Goal: Task Accomplishment & Management: Complete application form

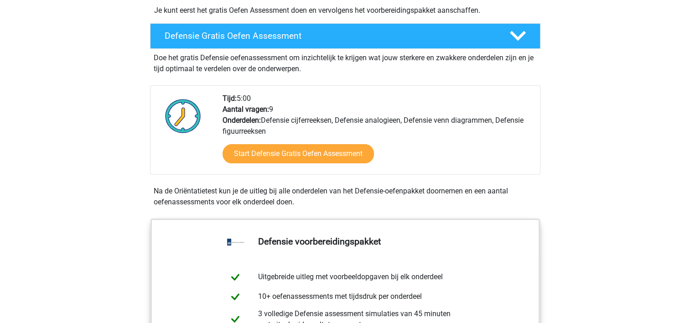
scroll to position [235, 0]
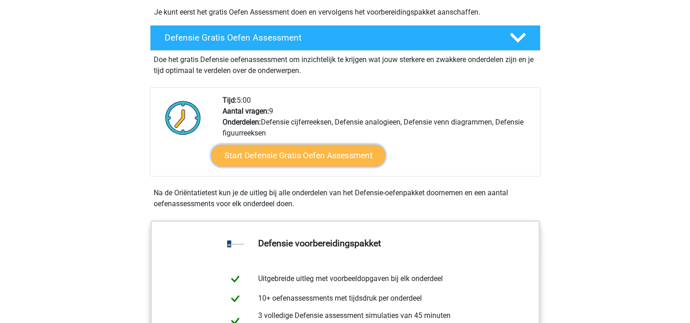
click at [311, 157] on link "Start Defensie Gratis Oefen Assessment" at bounding box center [298, 156] width 174 height 22
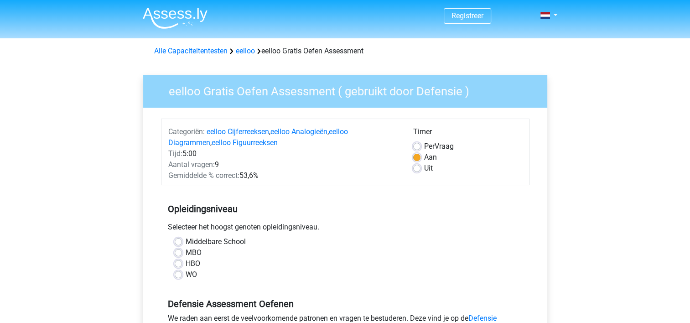
click at [186, 265] on label "HBO" at bounding box center [193, 263] width 15 height 11
click at [177, 265] on input "HBO" at bounding box center [178, 262] width 7 height 9
radio input "true"
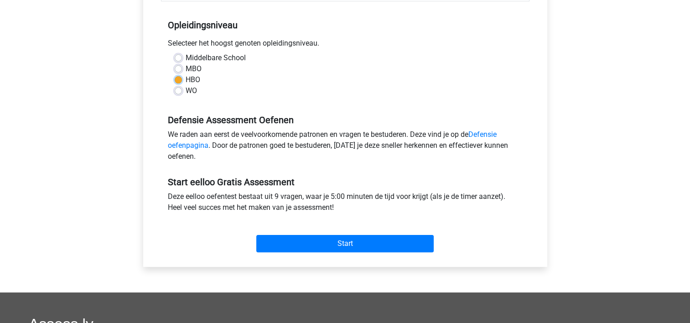
scroll to position [186, 0]
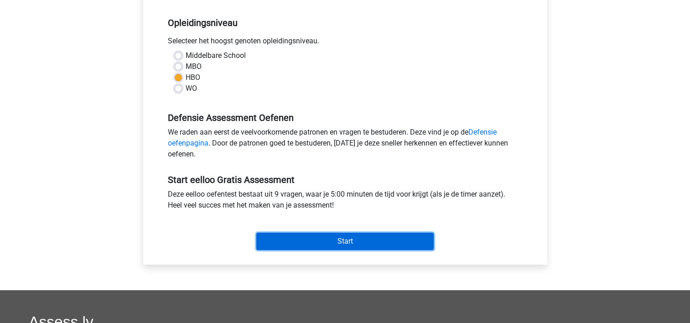
click at [348, 240] on input "Start" at bounding box center [344, 241] width 177 height 17
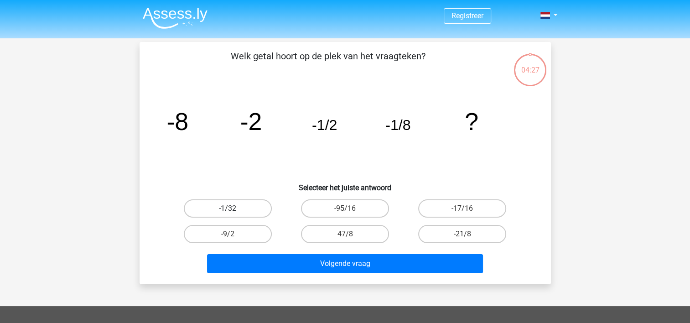
click at [237, 206] on label "-1/32" at bounding box center [228, 208] width 88 height 18
click at [233, 208] on input "-1/32" at bounding box center [231, 211] width 6 height 6
radio input "true"
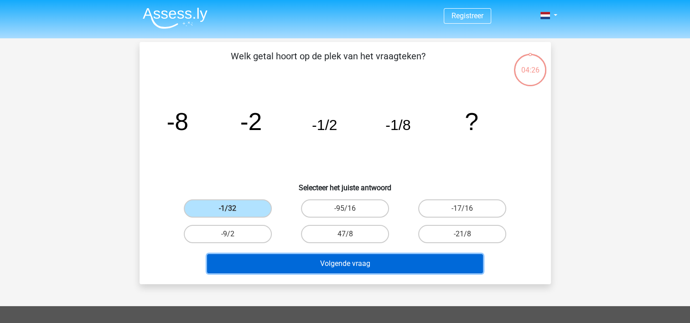
click at [316, 265] on button "Volgende vraag" at bounding box center [345, 263] width 276 height 19
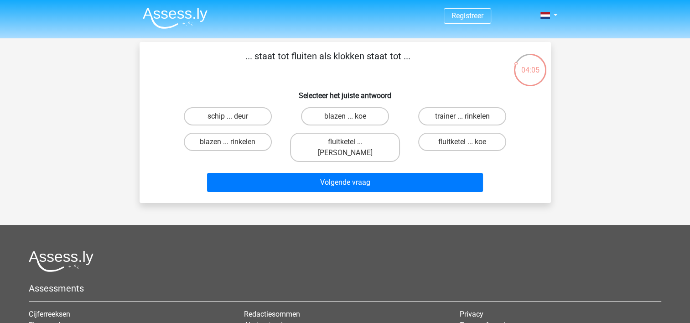
click at [345, 142] on input "fluitketel ... luiden" at bounding box center [348, 145] width 6 height 6
radio input "true"
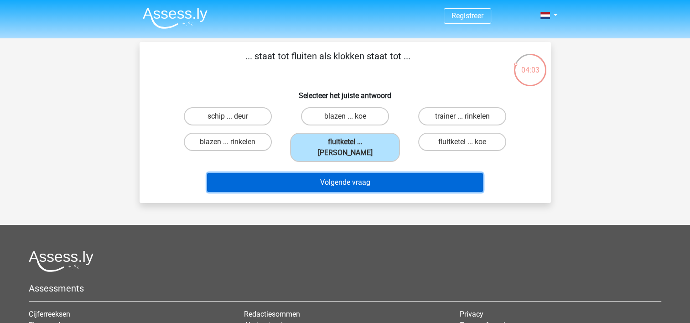
click at [348, 173] on button "Volgende vraag" at bounding box center [345, 182] width 276 height 19
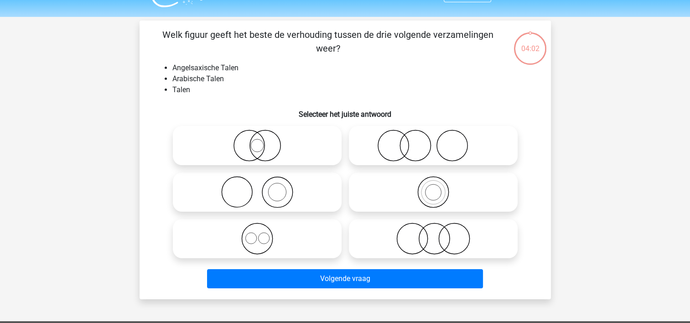
scroll to position [42, 0]
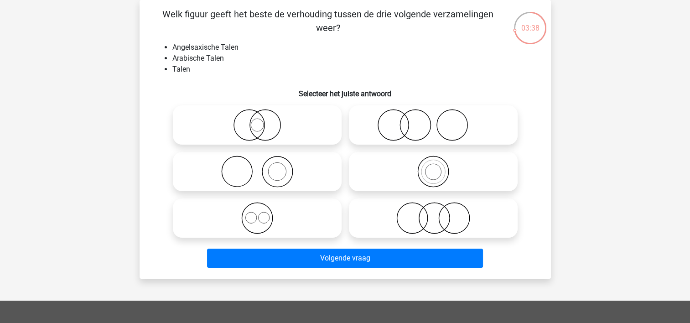
click at [261, 219] on icon at bounding box center [256, 218] width 161 height 32
click at [261, 213] on input "radio" at bounding box center [260, 210] width 6 height 6
radio input "true"
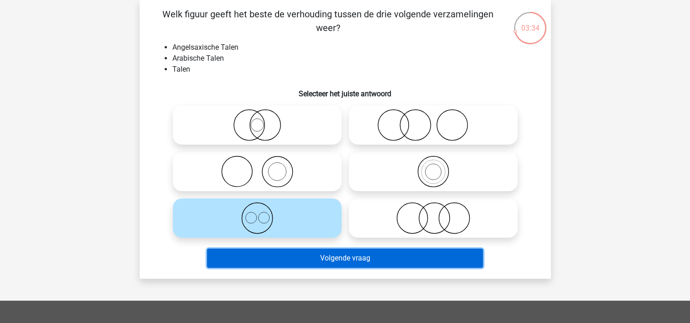
click at [296, 261] on button "Volgende vraag" at bounding box center [345, 258] width 276 height 19
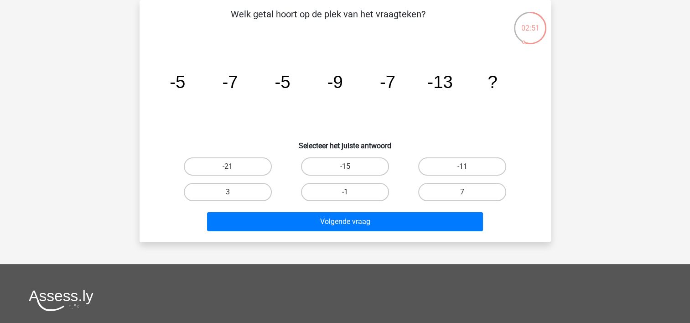
click at [456, 165] on label "-11" at bounding box center [462, 166] width 88 height 18
click at [462, 166] on input "-11" at bounding box center [465, 169] width 6 height 6
radio input "true"
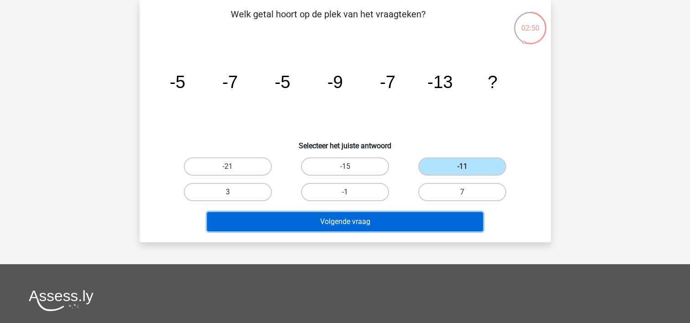
click at [378, 220] on button "Volgende vraag" at bounding box center [345, 221] width 276 height 19
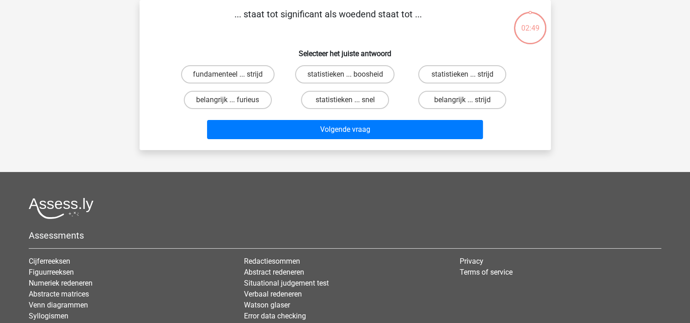
scroll to position [0, 0]
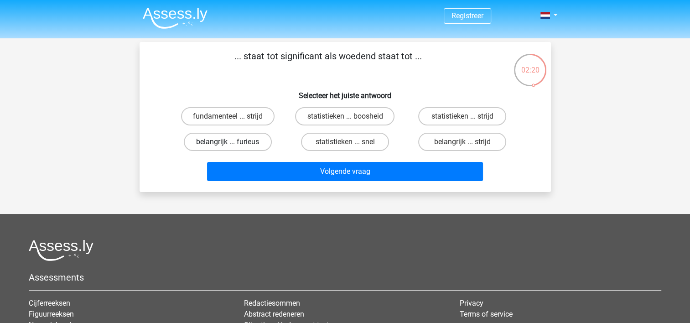
click at [234, 140] on label "belangrijk ... furieus" at bounding box center [228, 142] width 88 height 18
click at [233, 142] on input "belangrijk ... furieus" at bounding box center [231, 145] width 6 height 6
radio input "true"
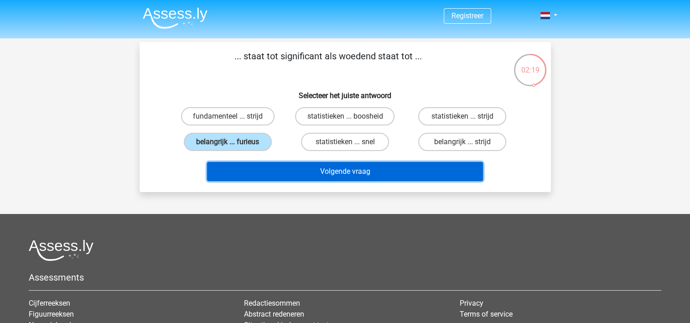
click at [314, 166] on button "Volgende vraag" at bounding box center [345, 171] width 276 height 19
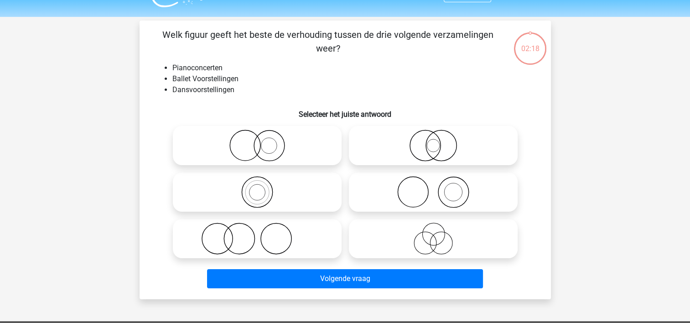
scroll to position [42, 0]
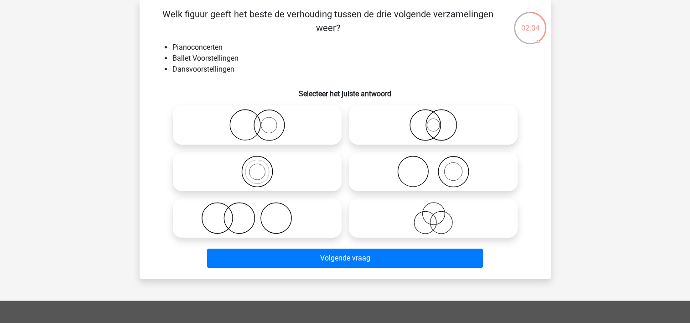
click at [451, 175] on icon at bounding box center [432, 172] width 161 height 32
click at [439, 167] on input "radio" at bounding box center [436, 164] width 6 height 6
radio input "true"
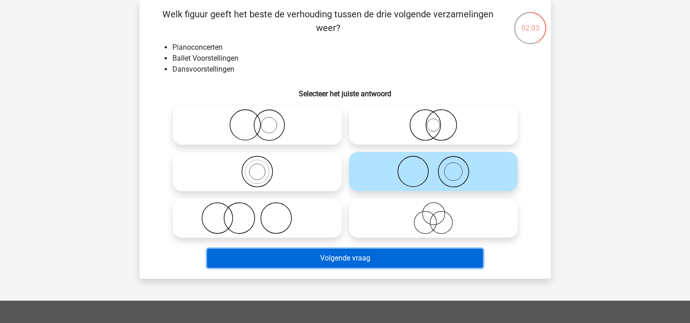
click at [404, 262] on button "Volgende vraag" at bounding box center [345, 258] width 276 height 19
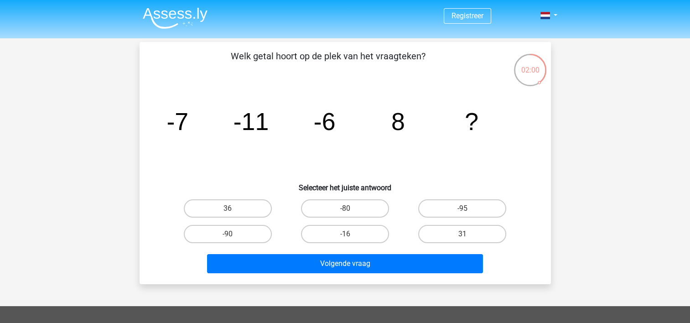
scroll to position [12, 0]
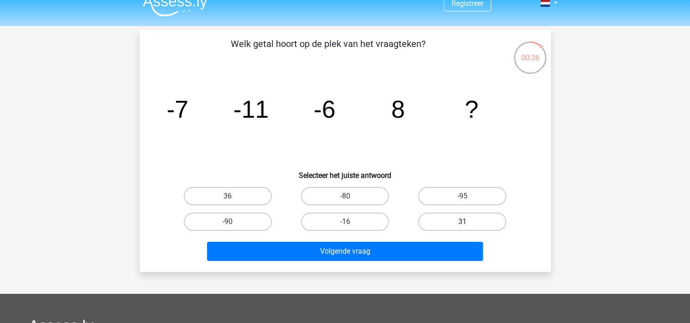
click at [447, 224] on label "31" at bounding box center [462, 222] width 88 height 18
click at [462, 224] on input "31" at bounding box center [465, 225] width 6 height 6
radio input "true"
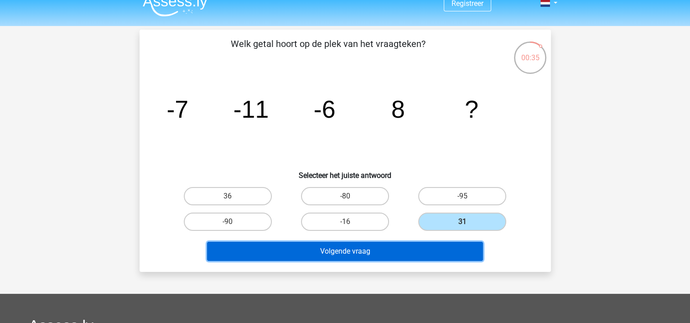
click at [378, 248] on button "Volgende vraag" at bounding box center [345, 251] width 276 height 19
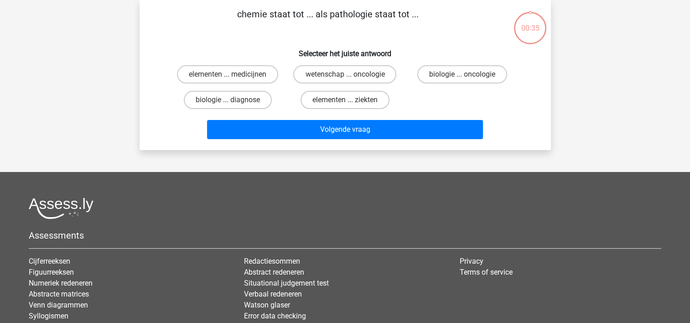
scroll to position [0, 0]
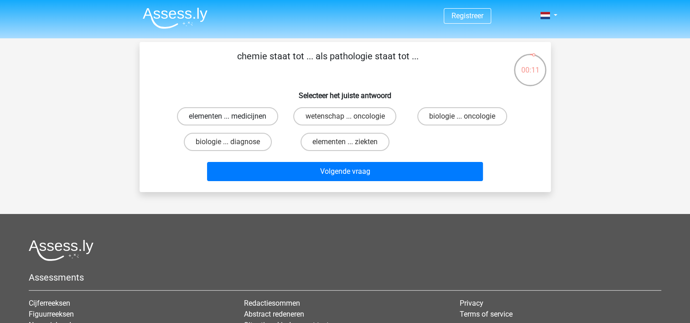
click at [250, 115] on label "elementen ... medicijnen" at bounding box center [227, 116] width 101 height 18
click at [233, 116] on input "elementen ... medicijnen" at bounding box center [231, 119] width 6 height 6
radio input "true"
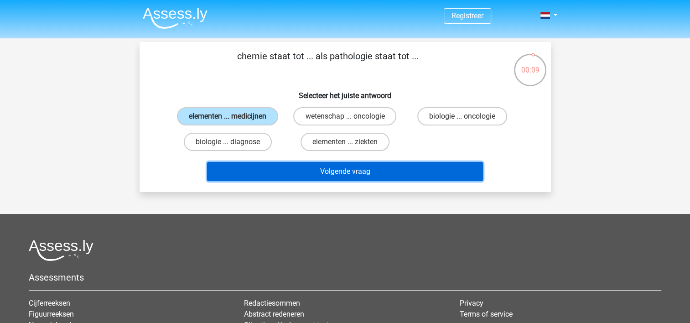
click at [319, 173] on button "Volgende vraag" at bounding box center [345, 171] width 276 height 19
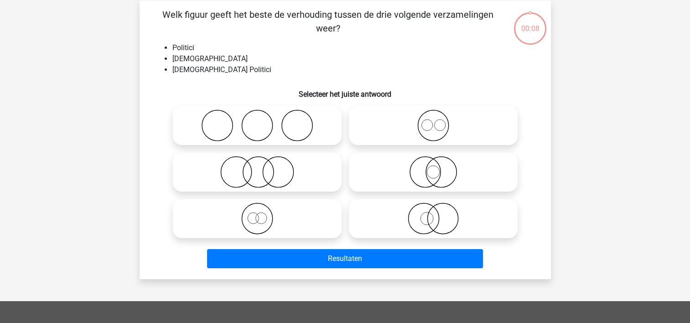
scroll to position [42, 0]
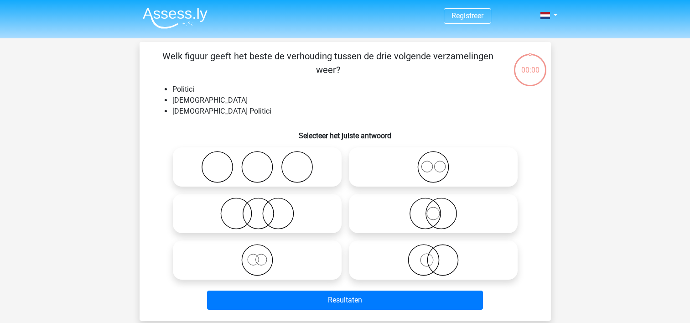
scroll to position [42, 0]
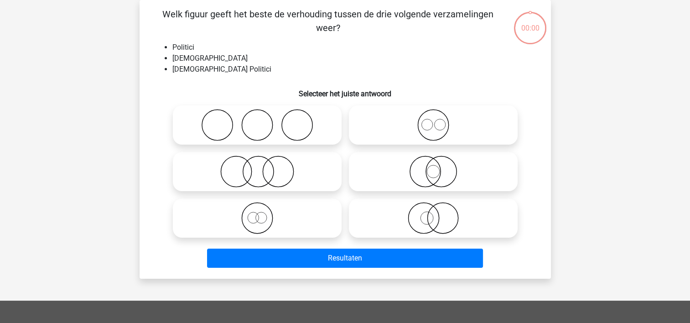
click at [421, 174] on icon at bounding box center [432, 172] width 161 height 32
click at [433, 167] on input "radio" at bounding box center [436, 164] width 6 height 6
radio input "true"
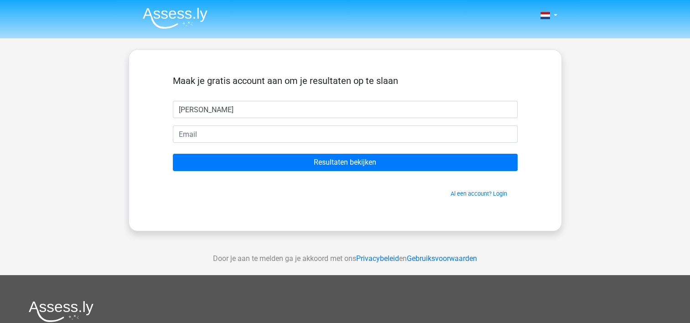
type input "[PERSON_NAME]"
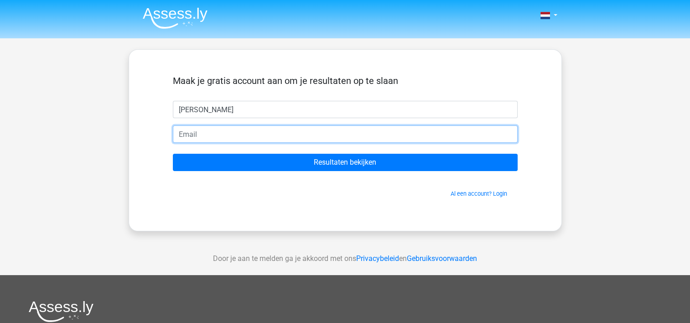
click at [235, 128] on input "email" at bounding box center [345, 133] width 345 height 17
type input "[EMAIL_ADDRESS][DOMAIN_NAME]"
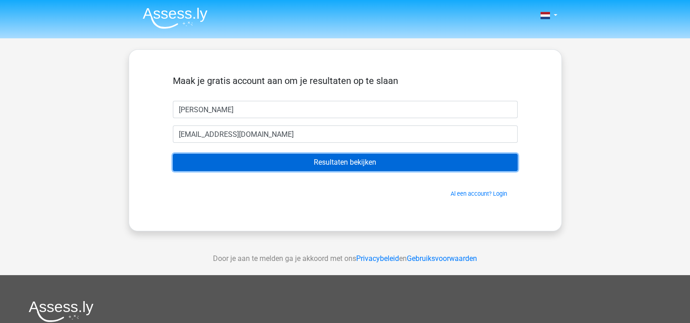
click at [286, 161] on input "Resultaten bekijken" at bounding box center [345, 162] width 345 height 17
